Goal: Transaction & Acquisition: Purchase product/service

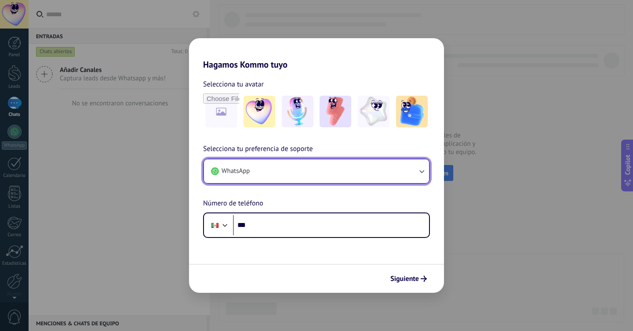
click at [325, 179] on button "WhatsApp" at bounding box center [316, 172] width 225 height 24
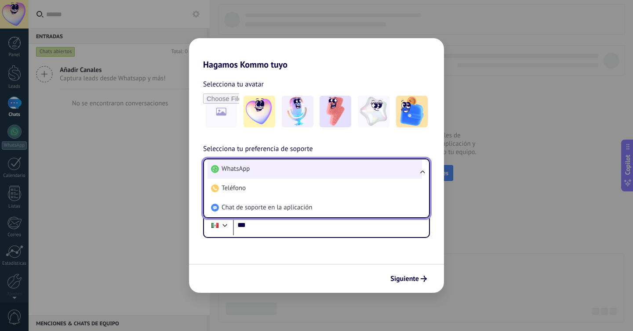
click at [321, 167] on li "WhatsApp" at bounding box center [314, 169] width 215 height 19
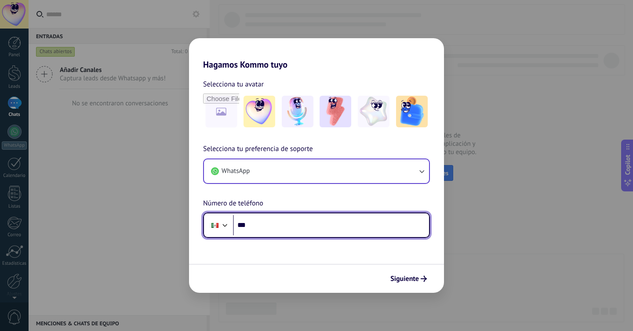
click at [307, 231] on input "***" at bounding box center [331, 225] width 196 height 20
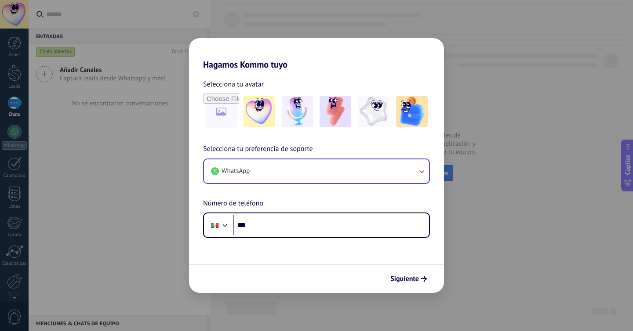
click at [317, 175] on button "WhatsApp" at bounding box center [316, 172] width 225 height 24
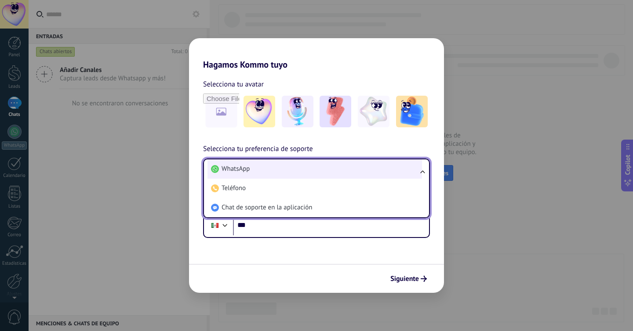
click at [337, 167] on li "WhatsApp" at bounding box center [314, 169] width 215 height 19
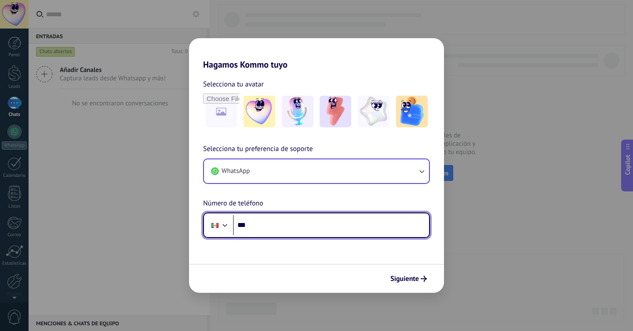
click at [313, 222] on input "***" at bounding box center [331, 225] width 196 height 20
type input "**********"
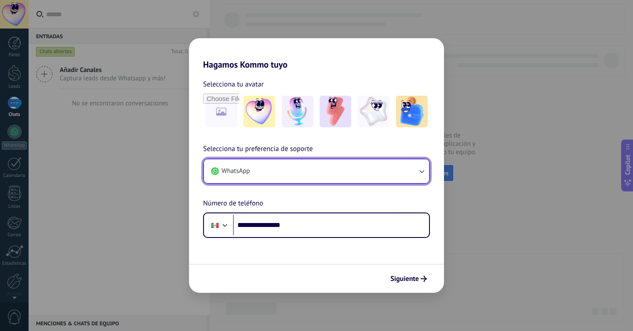
click at [313, 171] on button "WhatsApp" at bounding box center [316, 172] width 225 height 24
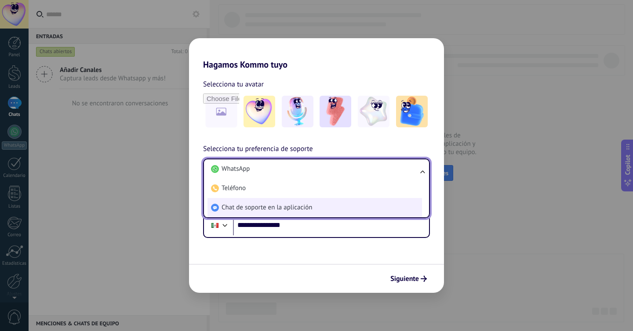
click at [308, 204] on span "Chat de soporte en la aplicación" at bounding box center [267, 208] width 91 height 9
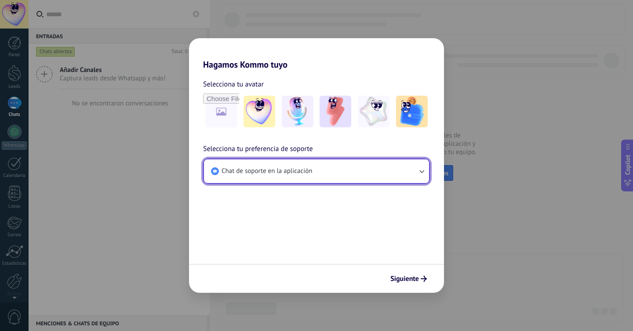
click at [335, 174] on button "Chat de soporte en la aplicación" at bounding box center [316, 172] width 225 height 24
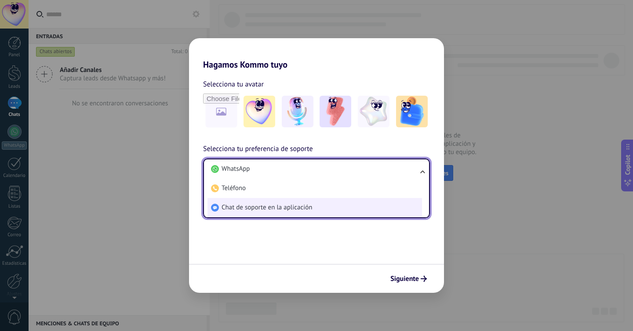
click at [313, 214] on li "Chat de soporte en la aplicación" at bounding box center [314, 207] width 215 height 19
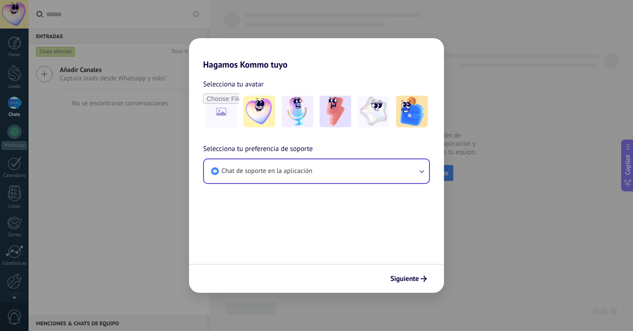
click at [343, 221] on form "Selecciona tu avatar Selecciona tu preferencia de soporte Chat de soporte en la…" at bounding box center [316, 181] width 255 height 223
click at [402, 279] on span "Siguiente" at bounding box center [404, 279] width 29 height 6
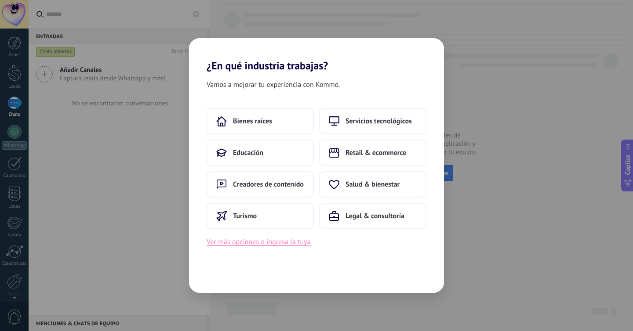
click at [272, 246] on button "Ver más opciones o ingresa la tuya" at bounding box center [259, 241] width 104 height 11
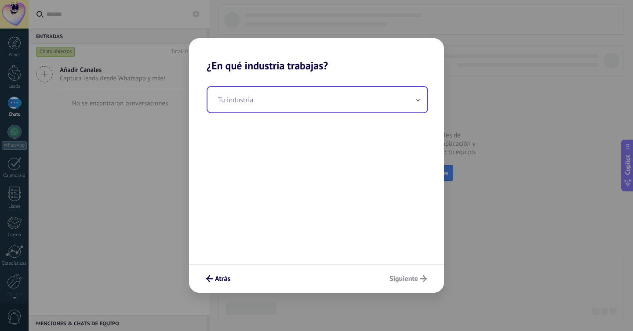
click at [282, 107] on input "text" at bounding box center [317, 99] width 220 height 25
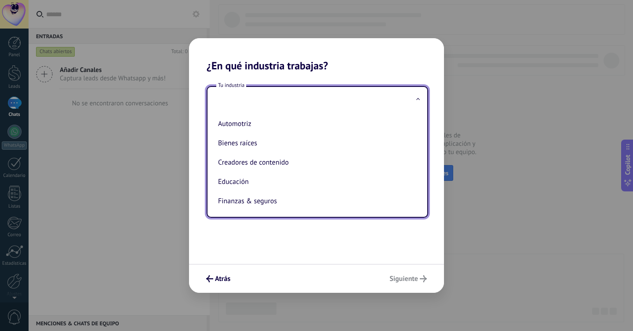
type input "*"
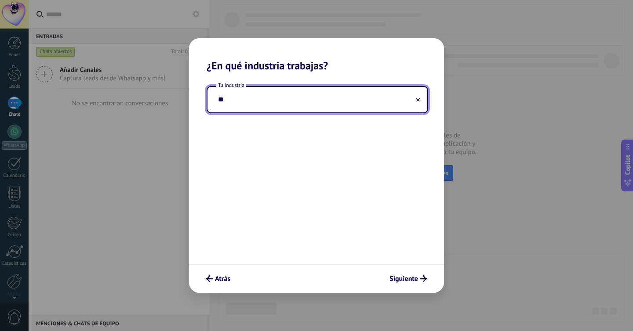
type input "*"
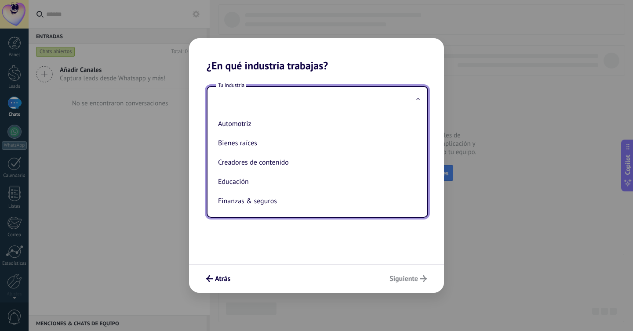
type input "*"
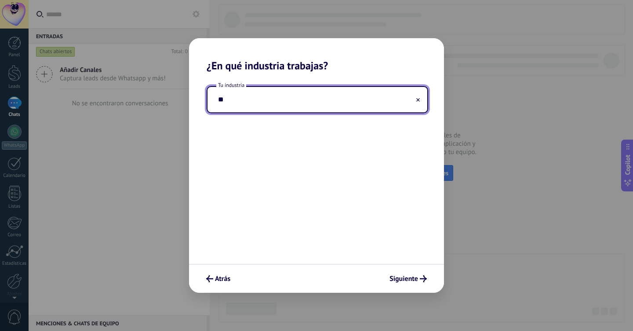
type input "*"
type input "**********"
click at [309, 143] on div "**********" at bounding box center [316, 168] width 255 height 192
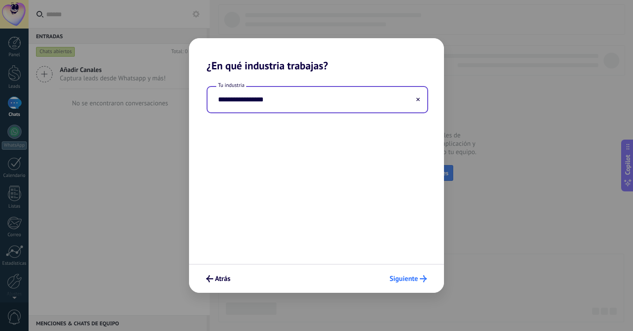
click at [402, 280] on span "Siguiente" at bounding box center [403, 279] width 29 height 6
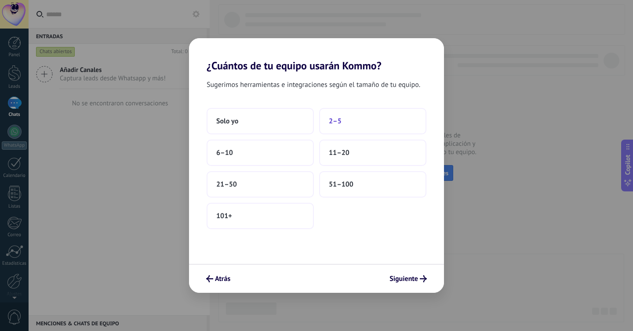
click at [360, 122] on button "2–5" at bounding box center [372, 121] width 107 height 26
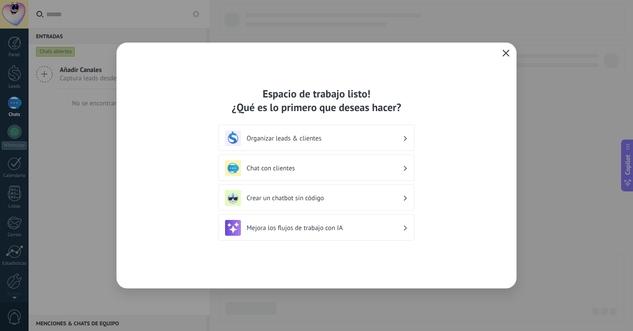
click at [505, 52] on icon "button" at bounding box center [505, 53] width 7 height 7
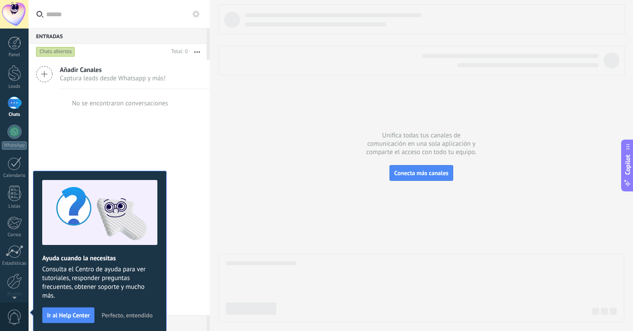
click at [123, 317] on span "Perfecto, entendido" at bounding box center [127, 316] width 51 height 6
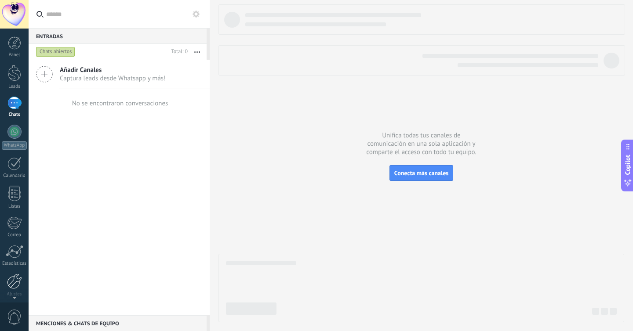
click at [13, 286] on div at bounding box center [14, 281] width 15 height 15
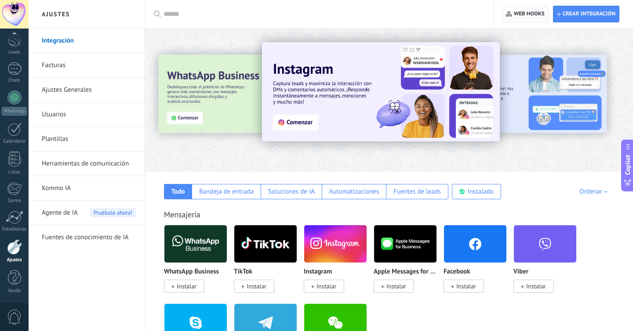
click at [529, 16] on span "Web hooks 0" at bounding box center [529, 14] width 31 height 7
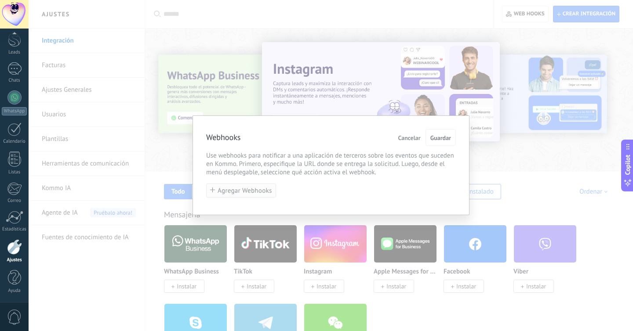
click at [238, 186] on button "Agregar Webhooks" at bounding box center [241, 191] width 70 height 15
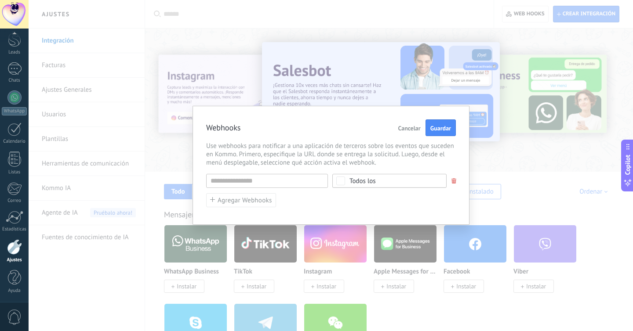
click at [410, 129] on span "Cancelar" at bounding box center [409, 128] width 22 height 6
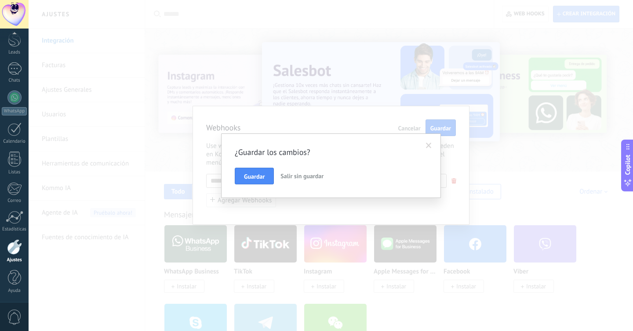
click at [307, 178] on span "Salir sin guardar" at bounding box center [301, 176] width 43 height 8
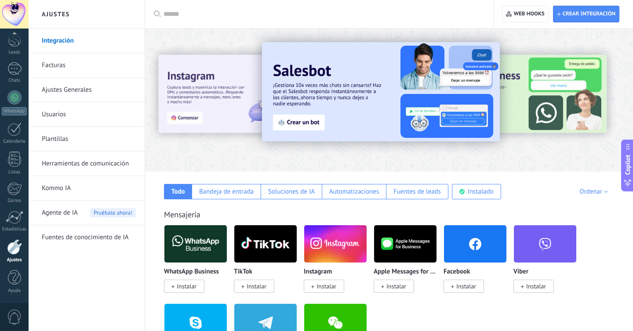
click at [290, 22] on div at bounding box center [323, 14] width 318 height 28
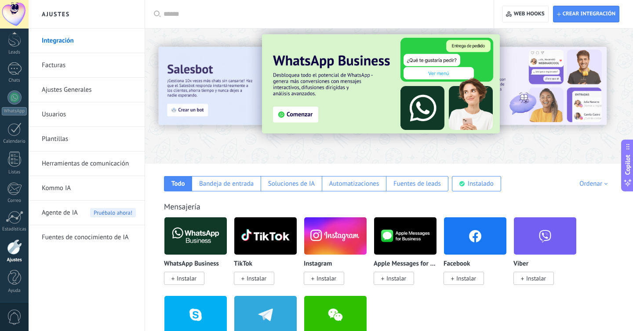
click at [58, 64] on link "Facturas" at bounding box center [89, 65] width 94 height 25
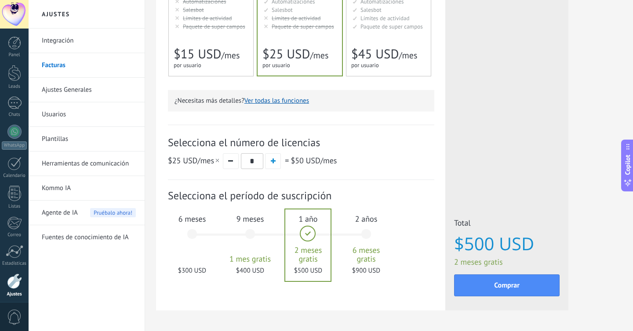
scroll to position [233, 0]
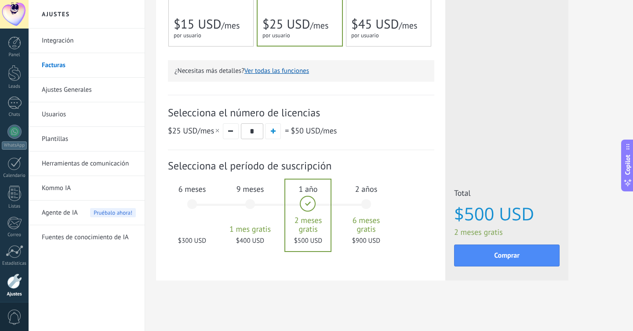
click at [190, 203] on div "6 meses $300 USD" at bounding box center [191, 209] width 47 height 62
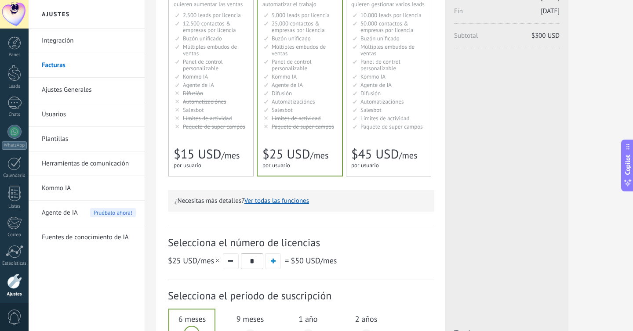
scroll to position [0, 0]
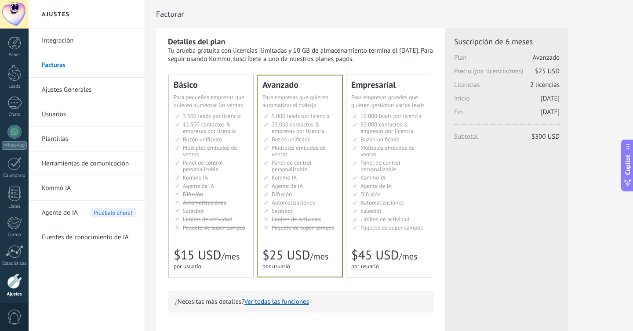
click at [72, 110] on link "Usuarios" at bounding box center [89, 114] width 94 height 25
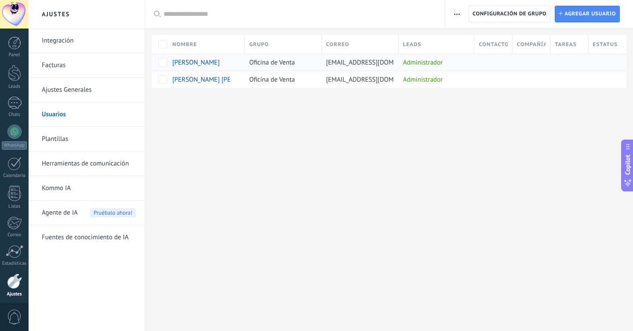
click at [295, 63] on div "Oficina de Venta" at bounding box center [281, 62] width 73 height 17
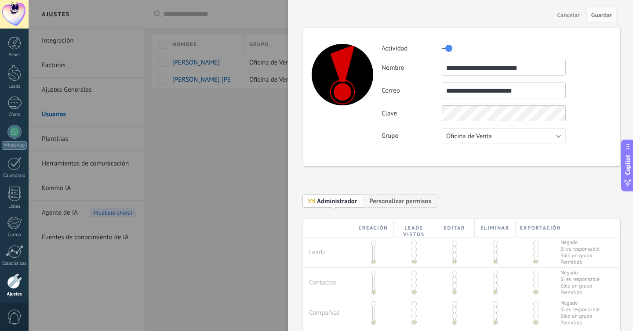
click at [243, 127] on div at bounding box center [316, 165] width 633 height 331
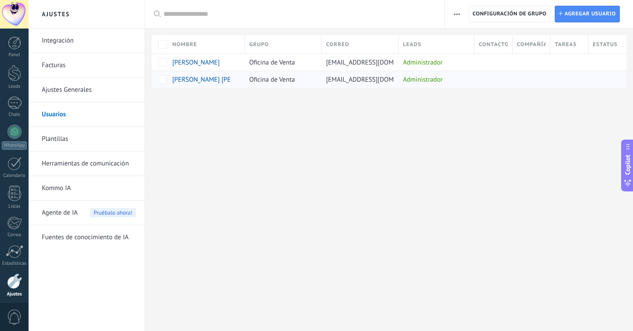
click at [265, 81] on span "Oficina de Venta" at bounding box center [272, 80] width 46 height 8
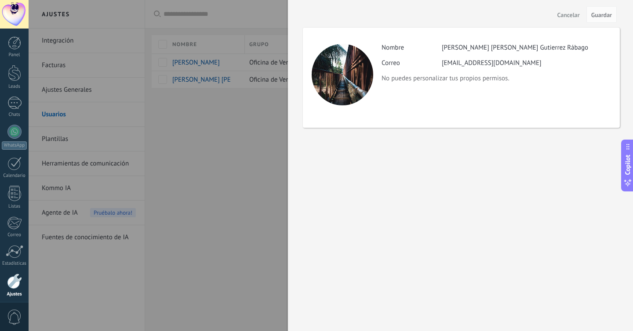
click at [220, 137] on div at bounding box center [316, 165] width 633 height 331
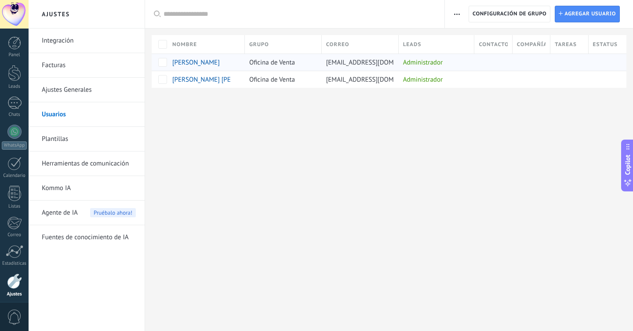
click at [280, 67] on div "Oficina de Venta" at bounding box center [281, 62] width 73 height 17
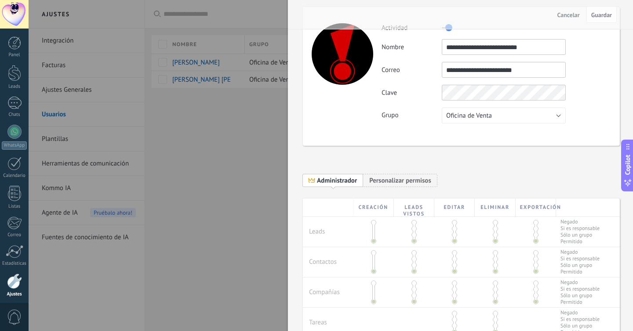
scroll to position [30, 0]
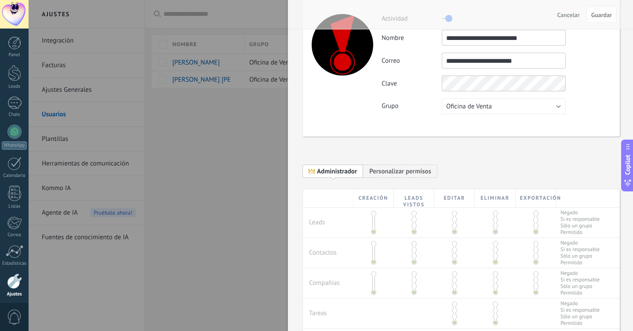
click at [339, 175] on span "Administrador" at bounding box center [337, 171] width 40 height 8
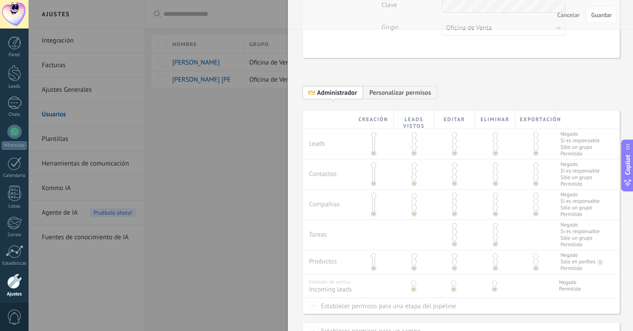
scroll to position [0, 0]
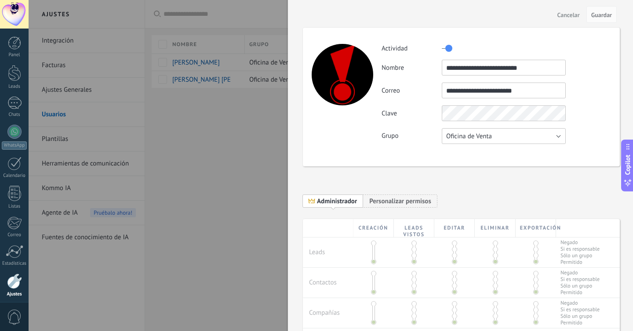
click at [540, 140] on button "Oficina de Venta" at bounding box center [504, 136] width 124 height 16
click at [299, 145] on div "**********" at bounding box center [460, 165] width 345 height 331
click at [213, 139] on div at bounding box center [316, 165] width 633 height 331
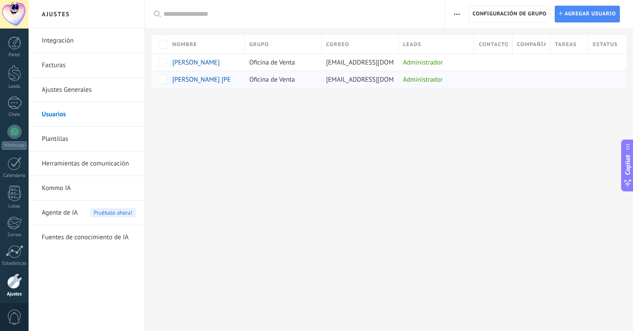
click at [277, 82] on span "Oficina de Venta" at bounding box center [272, 80] width 46 height 8
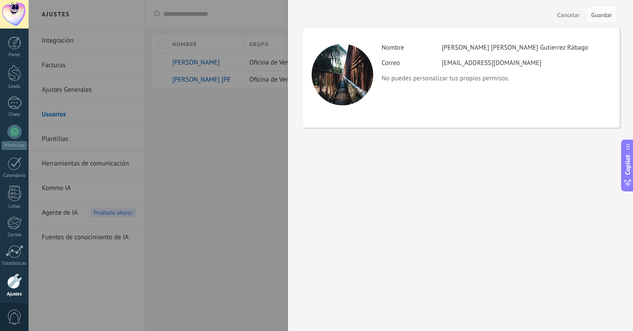
click at [234, 176] on div at bounding box center [316, 165] width 633 height 331
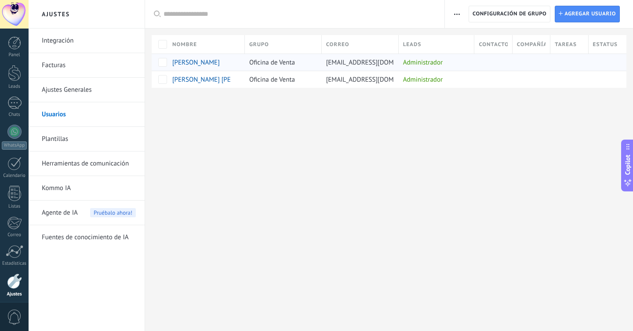
click at [265, 66] on span "Oficina de Venta" at bounding box center [272, 62] width 46 height 8
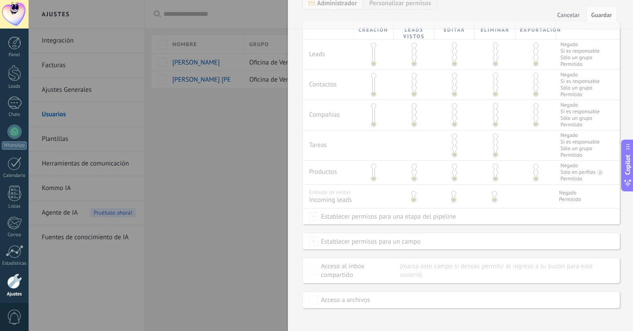
scroll to position [210, 0]
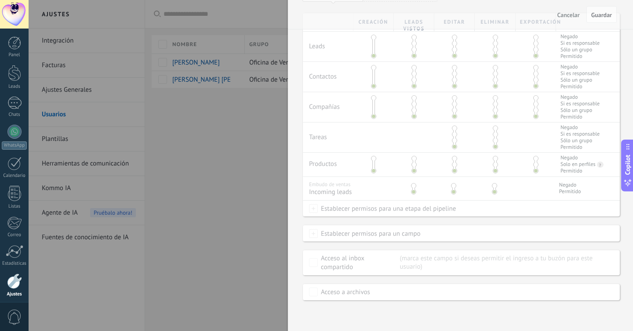
click at [227, 145] on div at bounding box center [316, 165] width 633 height 331
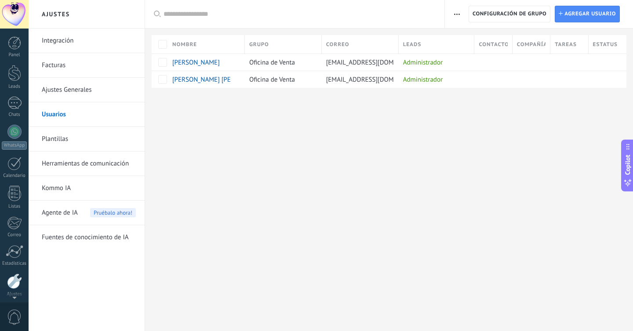
scroll to position [34, 0]
click at [86, 73] on link "Facturas" at bounding box center [89, 65] width 94 height 25
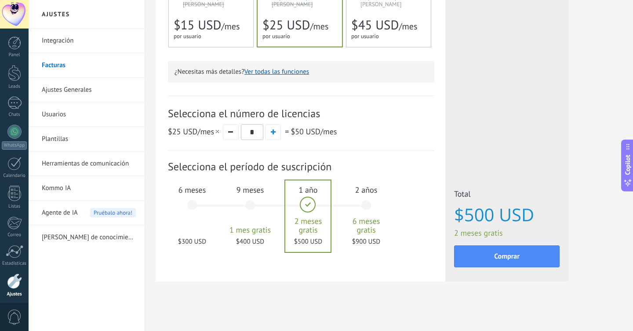
scroll to position [233, 0]
click at [196, 208] on div "6 meses $300 USD" at bounding box center [191, 209] width 47 height 62
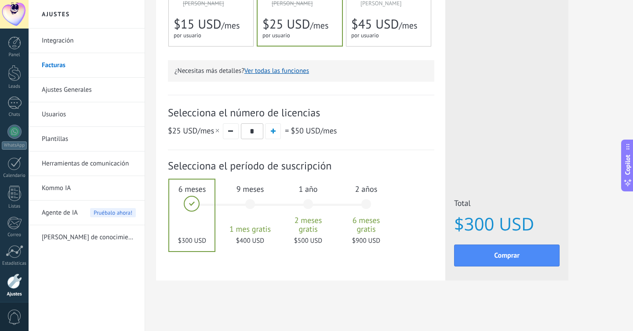
click at [282, 68] on button "Ver todas las funciones" at bounding box center [276, 71] width 65 height 8
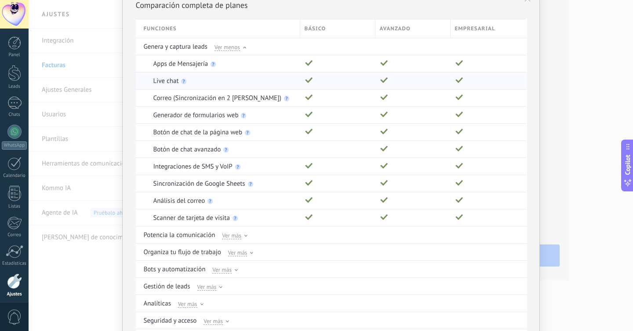
scroll to position [99, 0]
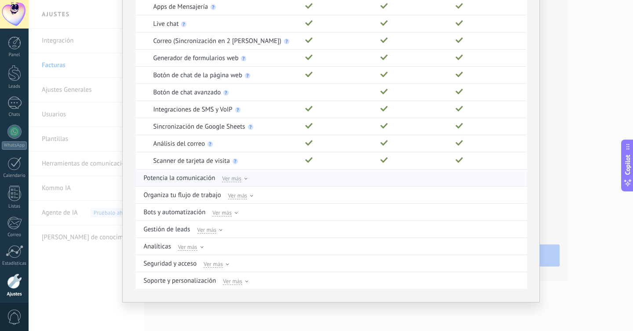
click at [238, 178] on span "Ver más" at bounding box center [231, 179] width 19 height 8
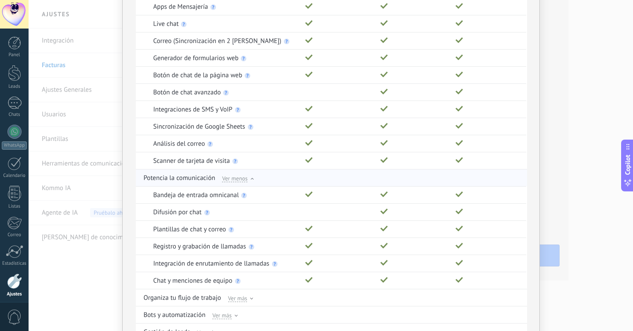
click at [238, 178] on span "Ver menos" at bounding box center [234, 179] width 25 height 8
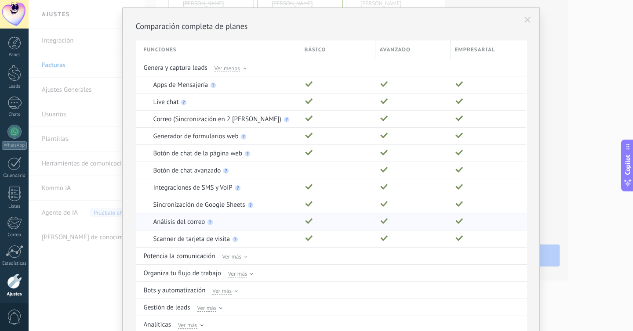
scroll to position [0, 0]
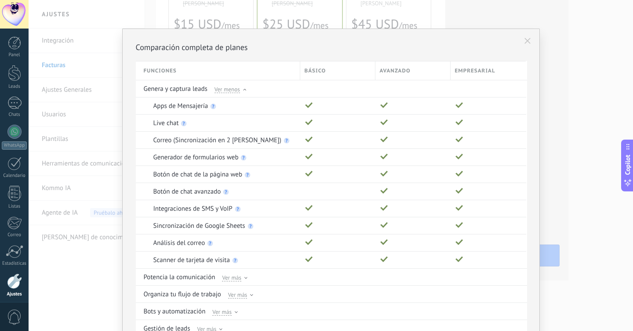
click at [527, 39] on icon at bounding box center [527, 41] width 6 height 6
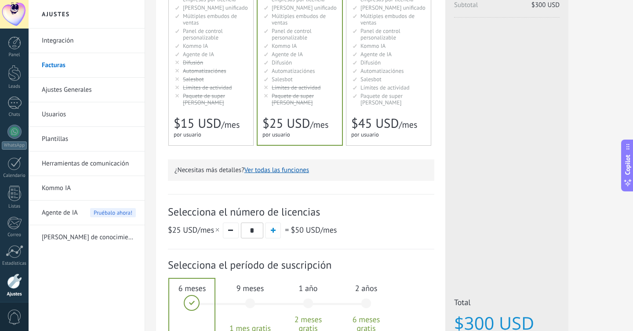
scroll to position [233, 0]
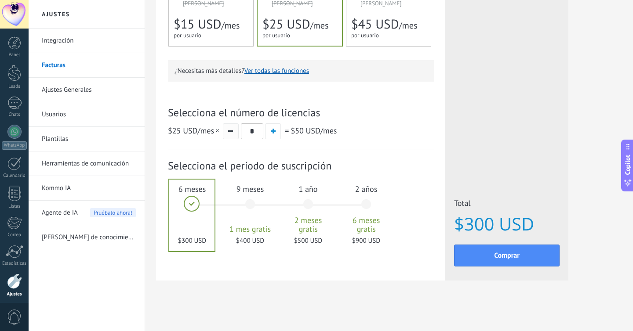
click at [232, 126] on button "button" at bounding box center [231, 132] width 16 height 16
click at [275, 131] on span "button" at bounding box center [273, 131] width 5 height 5
type input "*"
click at [440, 103] on div "Detalles del plan Tu prueba gratuita con licencias ilimitadas y 10 GB de almace…" at bounding box center [300, 39] width 289 height 484
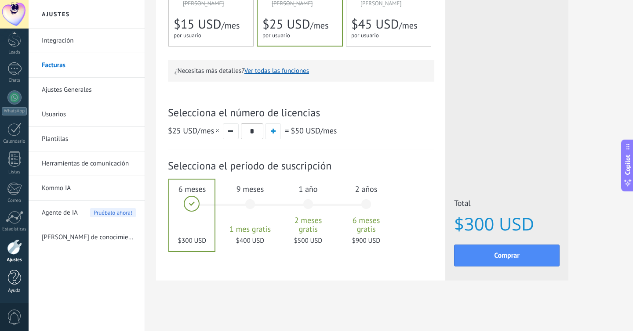
click at [10, 282] on div at bounding box center [14, 277] width 13 height 15
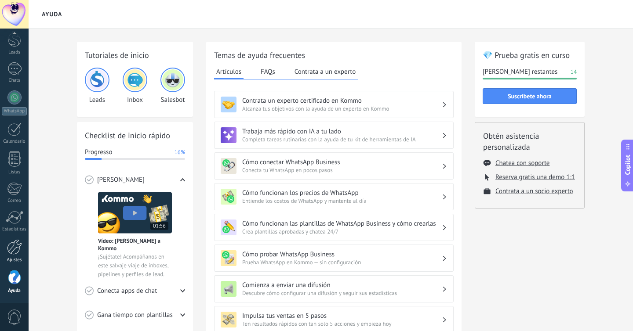
click at [9, 253] on div at bounding box center [14, 247] width 15 height 15
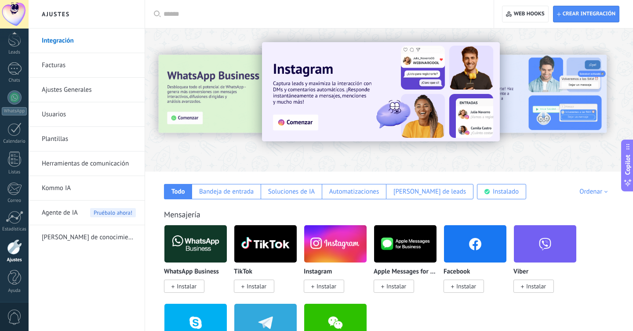
click at [95, 64] on link "Facturas" at bounding box center [89, 65] width 94 height 25
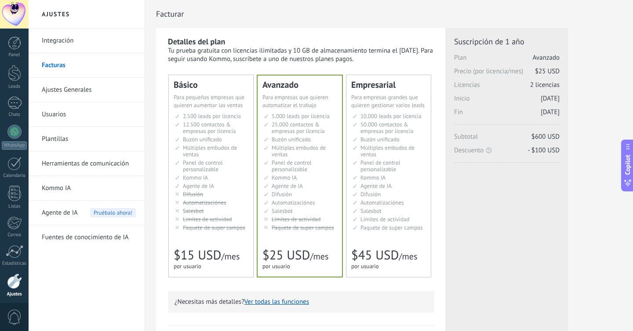
scroll to position [233, 0]
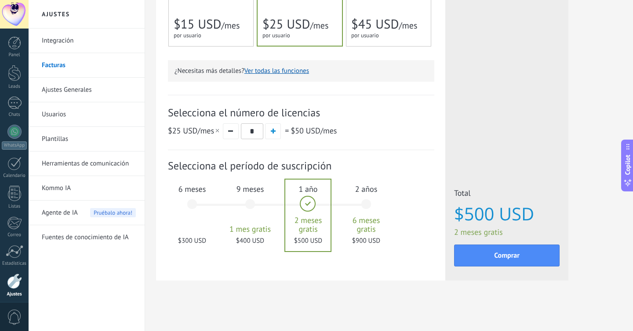
click at [190, 211] on div "6 meses $300 USD" at bounding box center [191, 209] width 47 height 62
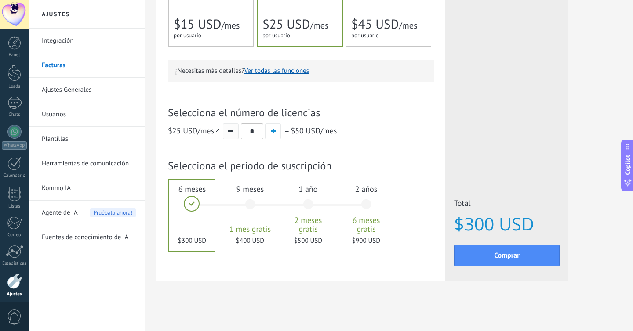
click at [233, 135] on button "button" at bounding box center [231, 132] width 16 height 16
click at [230, 136] on button "button" at bounding box center [231, 132] width 16 height 16
click at [273, 132] on span "button" at bounding box center [273, 131] width 5 height 5
click at [234, 134] on button "button" at bounding box center [231, 132] width 16 height 16
type input "*"
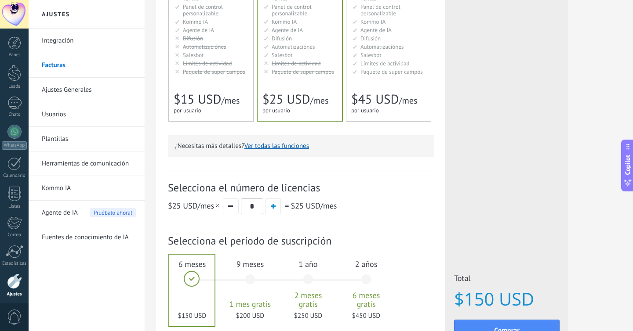
scroll to position [0, 0]
